Goal: Task Accomplishment & Management: Manage account settings

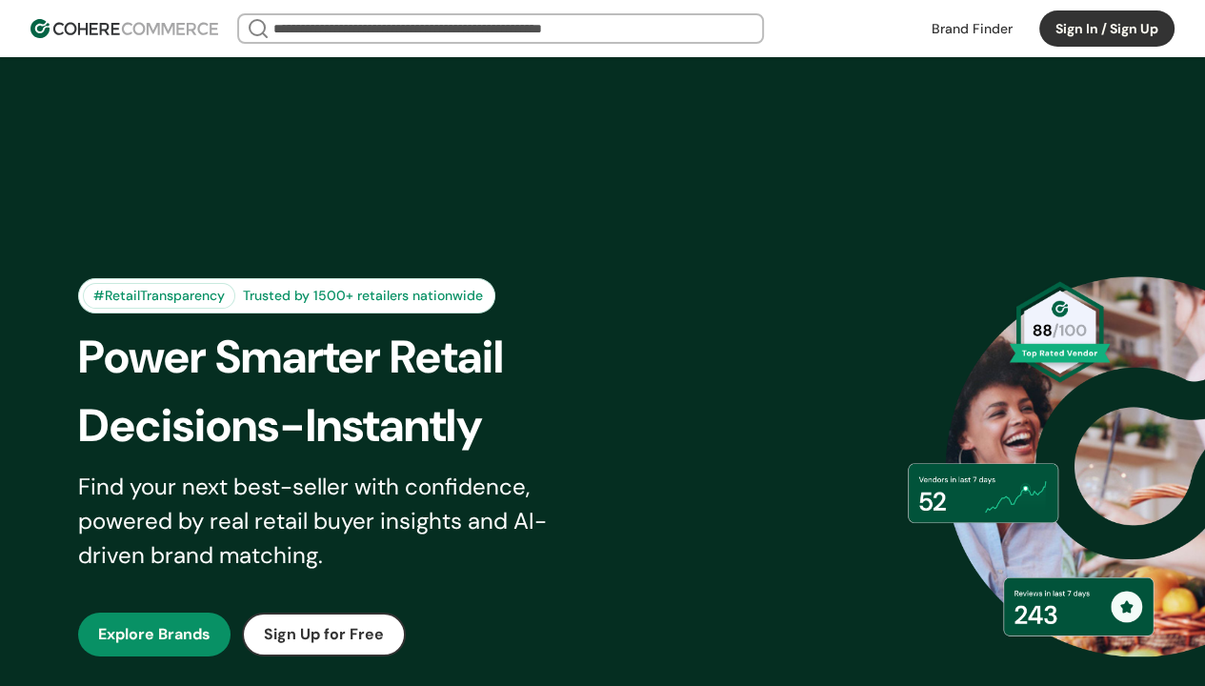
click at [1106, 29] on button "Sign In / Sign Up" at bounding box center [1106, 28] width 135 height 36
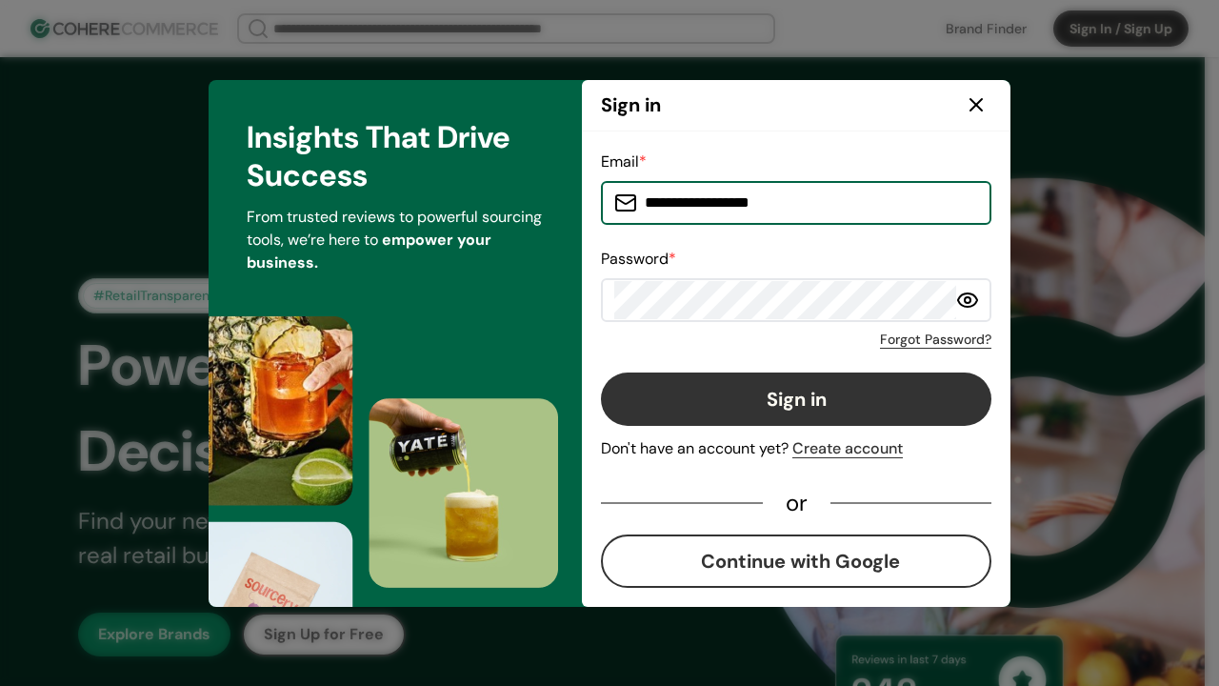
type input "**********"
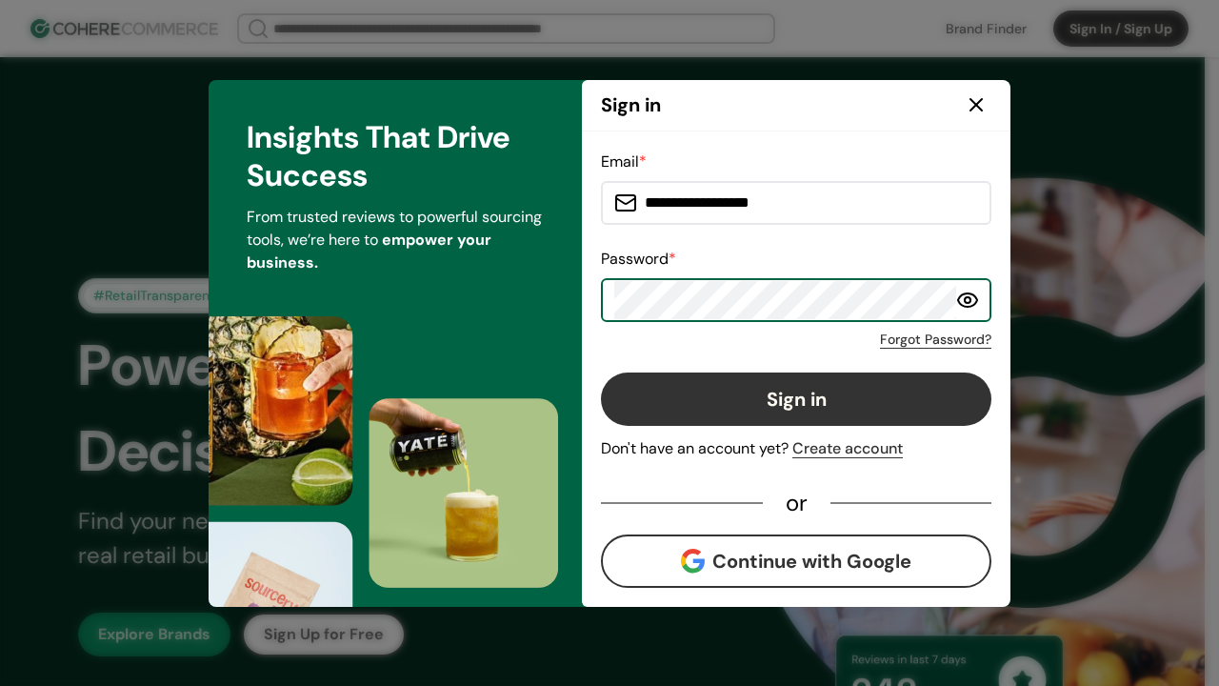
click at [796, 398] on button "Sign in" at bounding box center [796, 398] width 390 height 53
